Goal: Transaction & Acquisition: Book appointment/travel/reservation

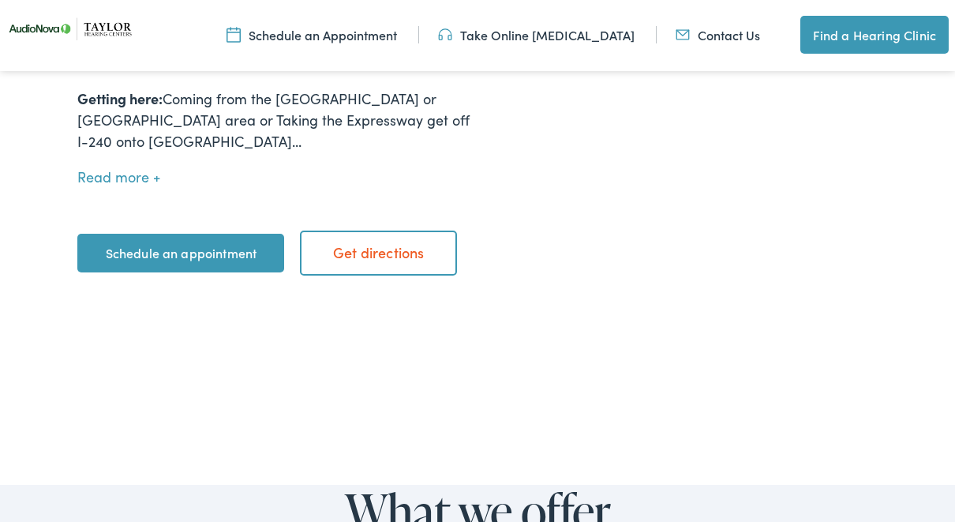
scroll to position [768, 0]
click at [195, 257] on link "Schedule an appointment" at bounding box center [180, 253] width 207 height 39
click at [204, 265] on link "Schedule an appointment" at bounding box center [180, 253] width 207 height 39
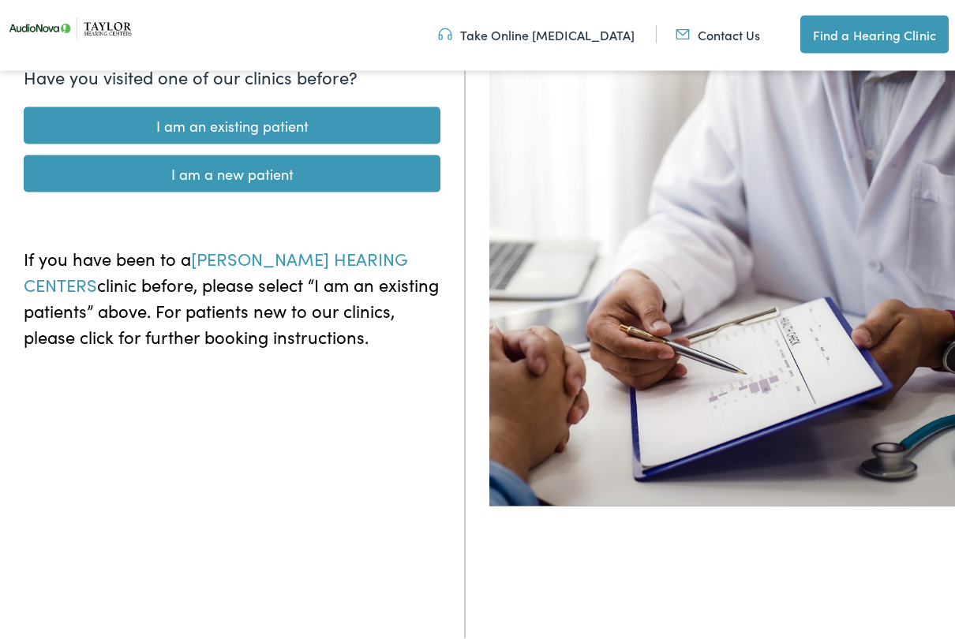
scroll to position [177, 0]
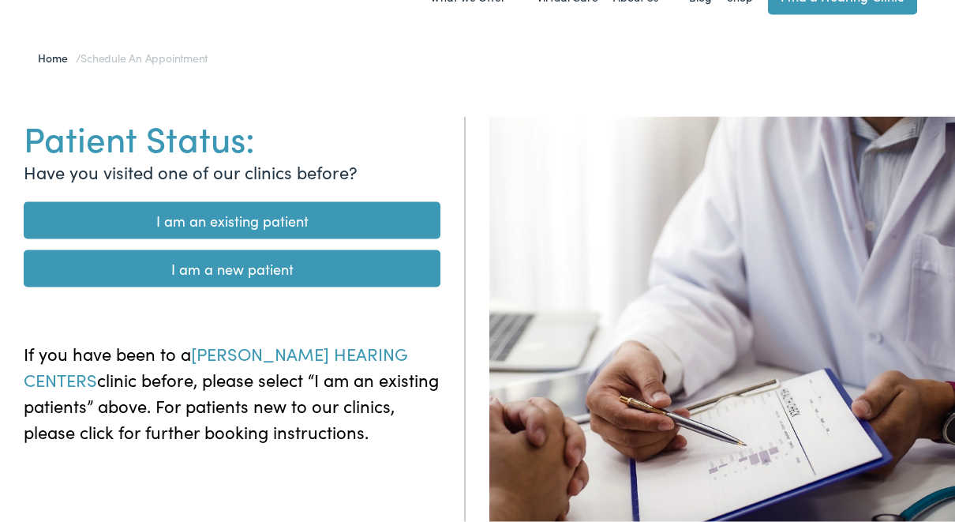
click at [239, 258] on link "I am a new patient" at bounding box center [232, 268] width 417 height 37
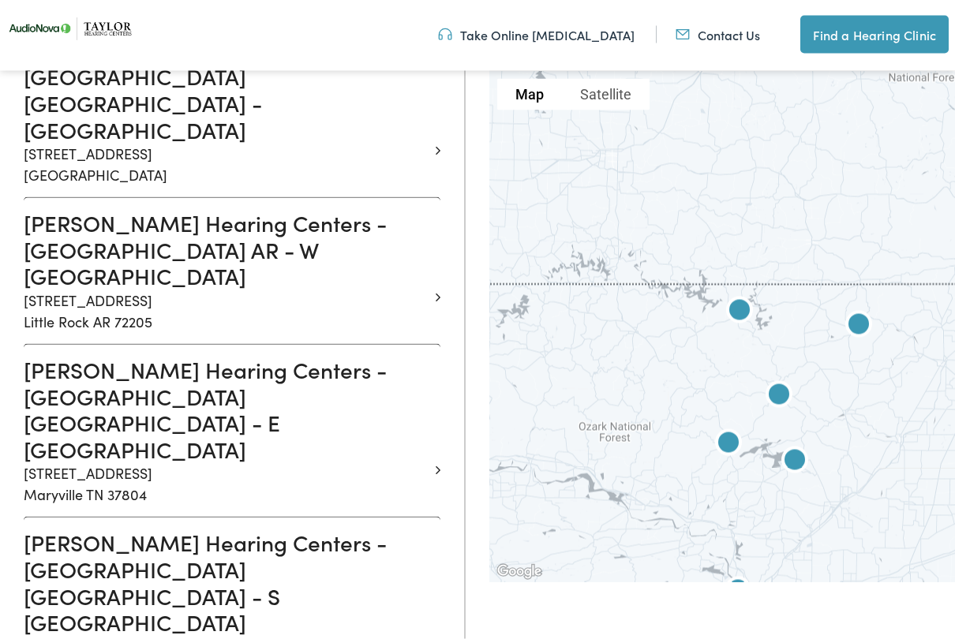
scroll to position [1374, 0]
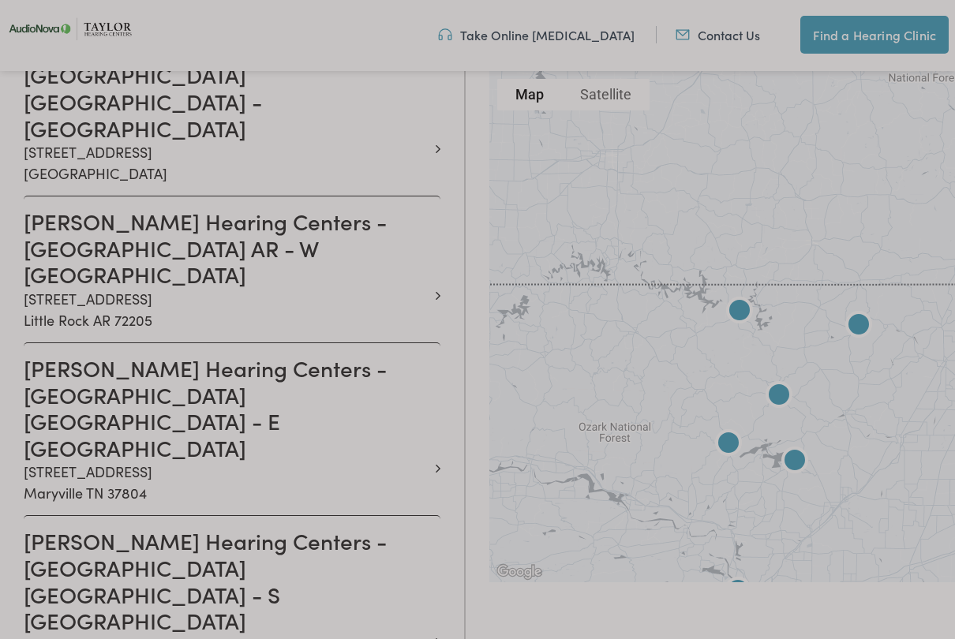
click at [434, 285] on div at bounding box center [477, 71] width 955 height 2496
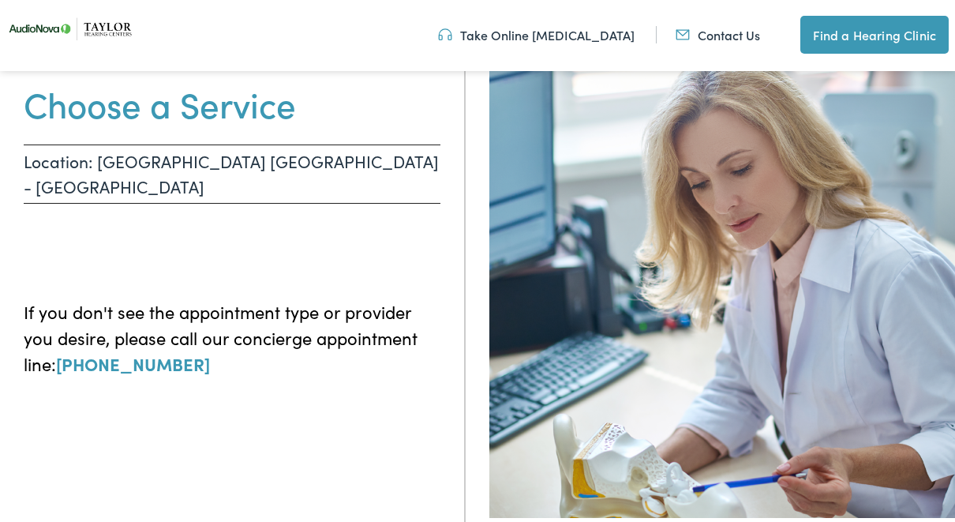
scroll to position [163, 0]
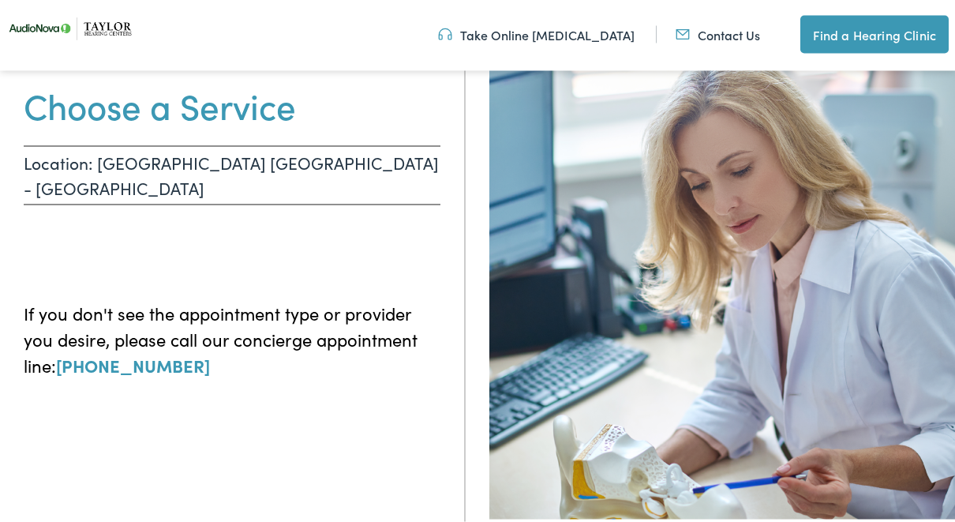
click at [293, 171] on p "Location: [GEOGRAPHIC_DATA] [GEOGRAPHIC_DATA] - [GEOGRAPHIC_DATA]" at bounding box center [232, 175] width 417 height 59
click at [295, 167] on p "Location: [GEOGRAPHIC_DATA] [GEOGRAPHIC_DATA] - [GEOGRAPHIC_DATA]" at bounding box center [232, 175] width 417 height 59
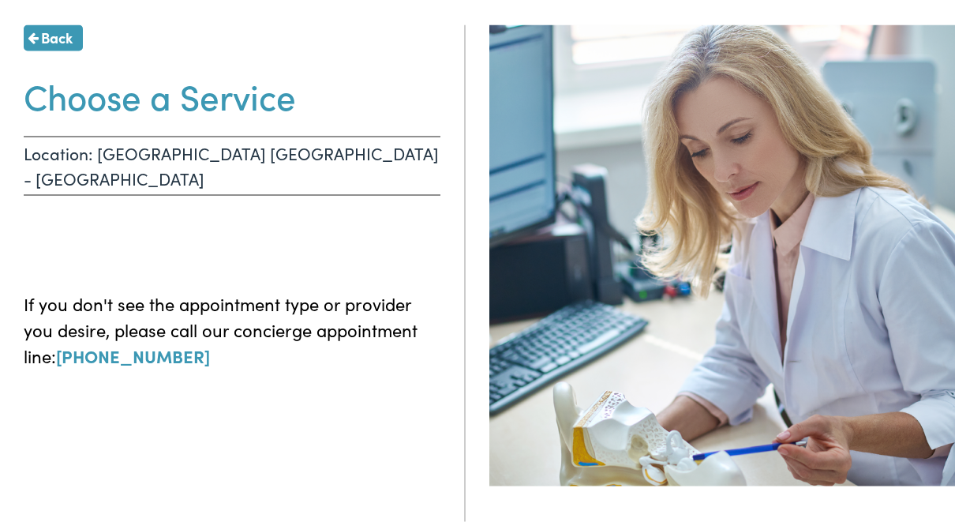
scroll to position [0, 0]
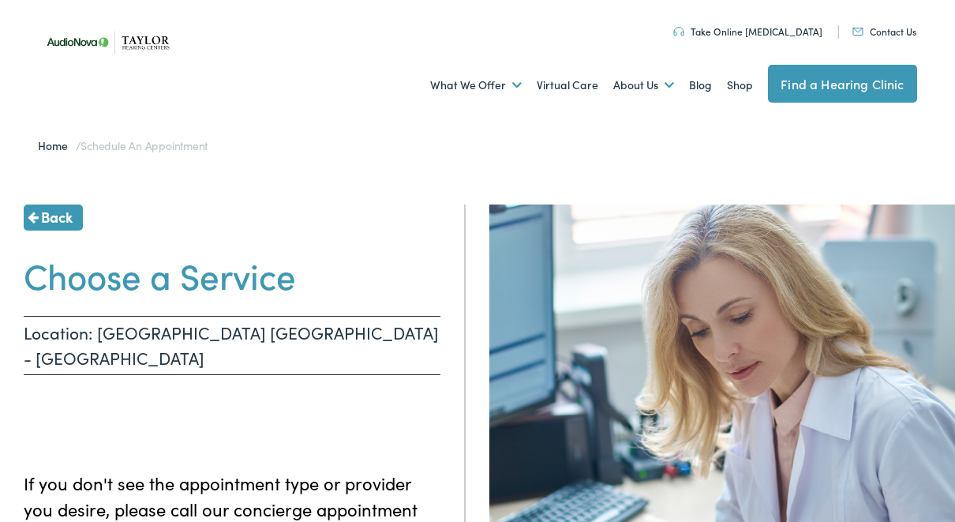
click at [165, 329] on p "Location: [GEOGRAPHIC_DATA] [GEOGRAPHIC_DATA] - [GEOGRAPHIC_DATA]" at bounding box center [232, 345] width 417 height 59
click at [193, 330] on p "Location: [GEOGRAPHIC_DATA] [GEOGRAPHIC_DATA] - [GEOGRAPHIC_DATA]" at bounding box center [232, 345] width 417 height 59
click at [152, 413] on div "Back Choose a Service Location: [GEOGRAPHIC_DATA] [GEOGRAPHIC_DATA] - [GEOGRAPH…" at bounding box center [233, 465] width 466 height 522
click at [149, 446] on div "If you don't see the appointment type or provider you desire, please call our c…" at bounding box center [232, 497] width 417 height 102
click at [205, 392] on ul at bounding box center [232, 407] width 417 height 32
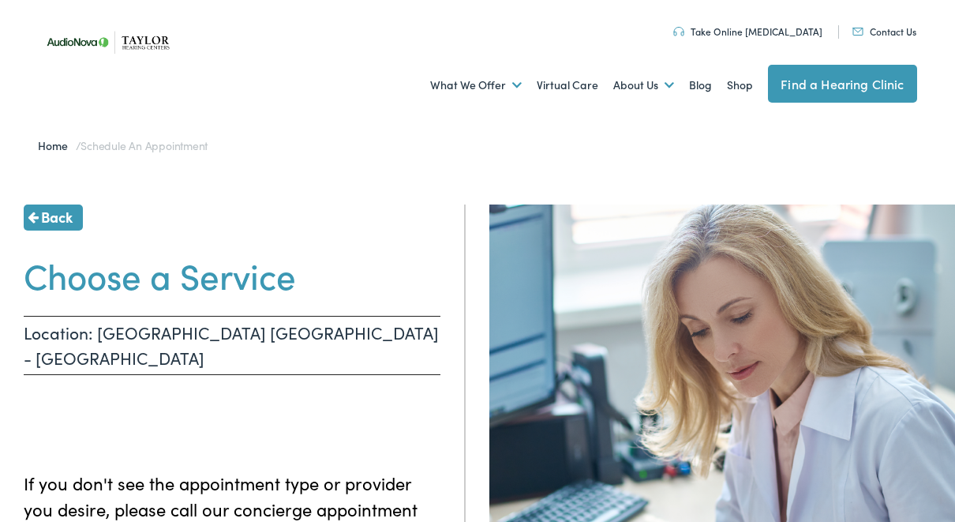
click at [213, 392] on ul at bounding box center [232, 407] width 417 height 32
click at [219, 391] on ul at bounding box center [232, 407] width 417 height 32
